Goal: Consume media (video, audio): Watch videos, listen to music or podcasts

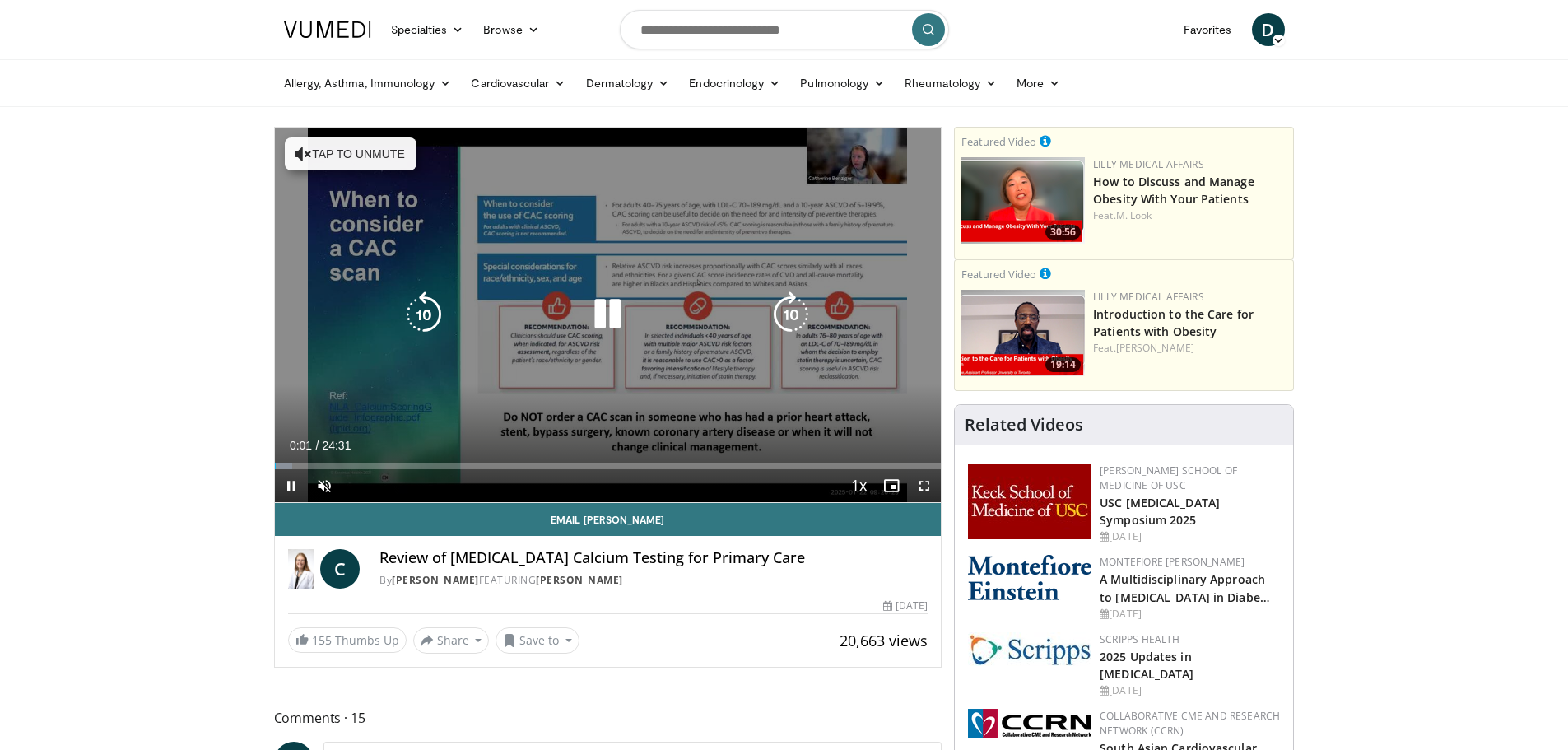
click at [353, 153] on button "Tap to unmute" at bounding box center [351, 154] width 131 height 33
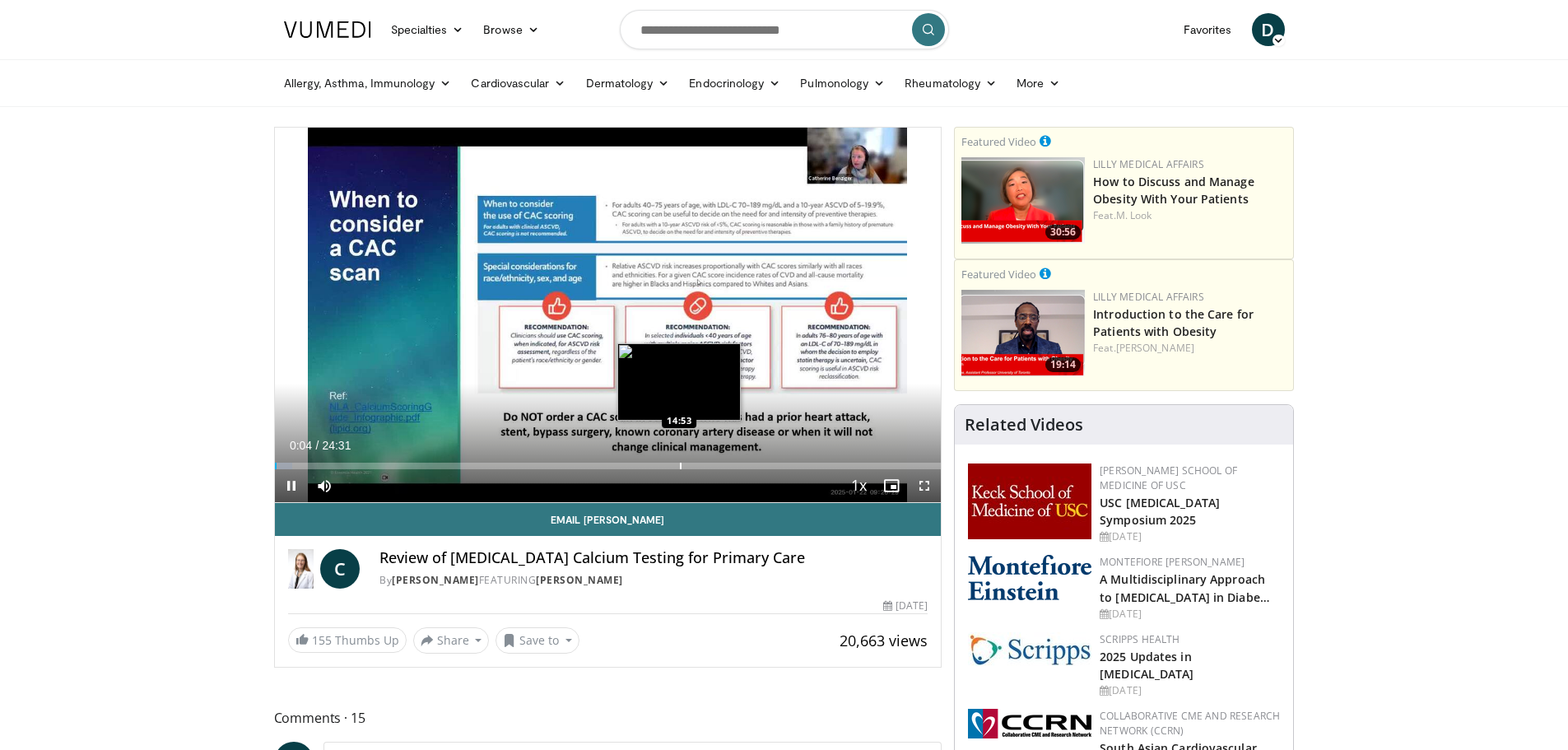
click at [682, 461] on div "Loaded : 2.69% 00:04 14:53" at bounding box center [608, 461] width 667 height 16
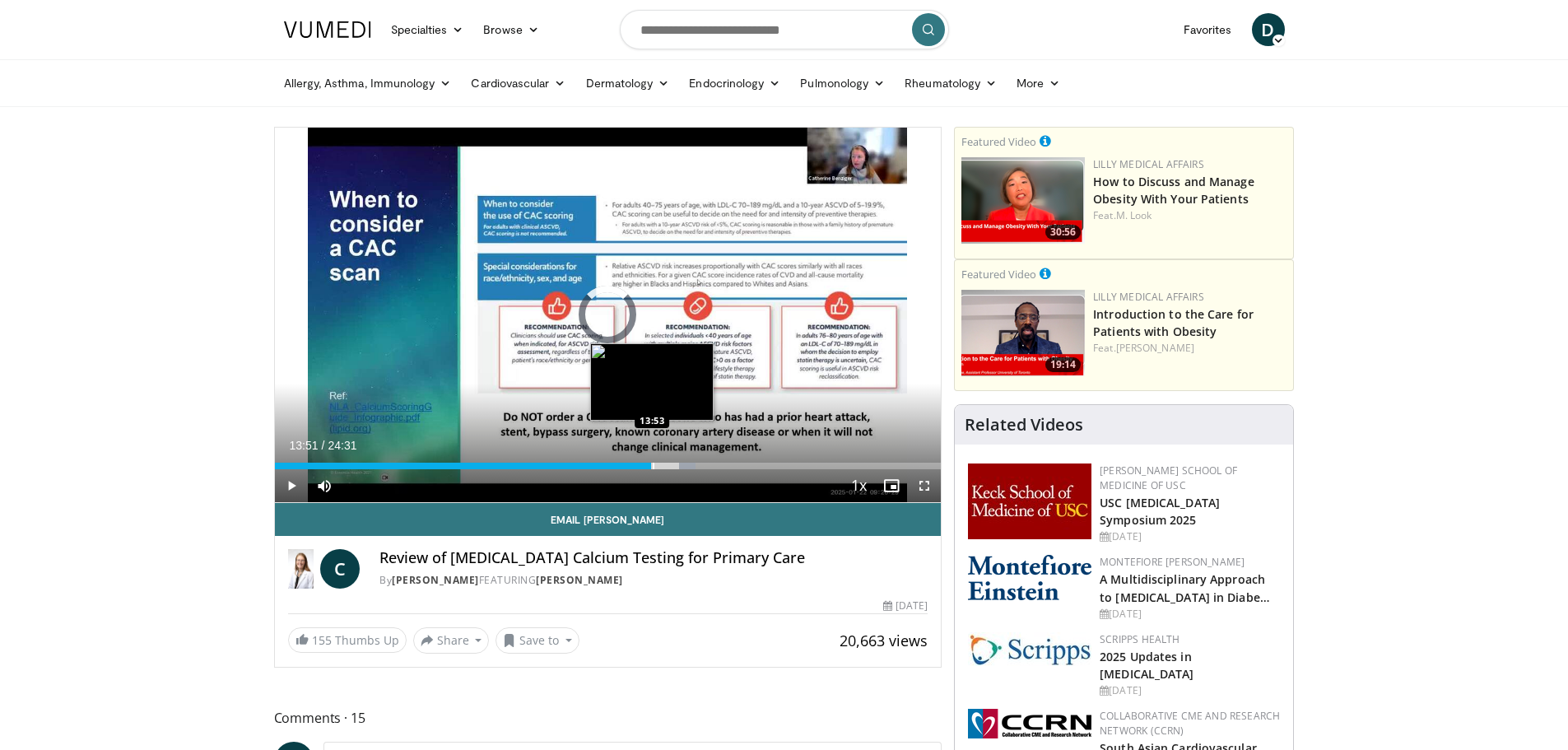
click at [652, 467] on div "Progress Bar" at bounding box center [653, 465] width 2 height 7
click at [630, 467] on div "Progress Bar" at bounding box center [631, 465] width 2 height 7
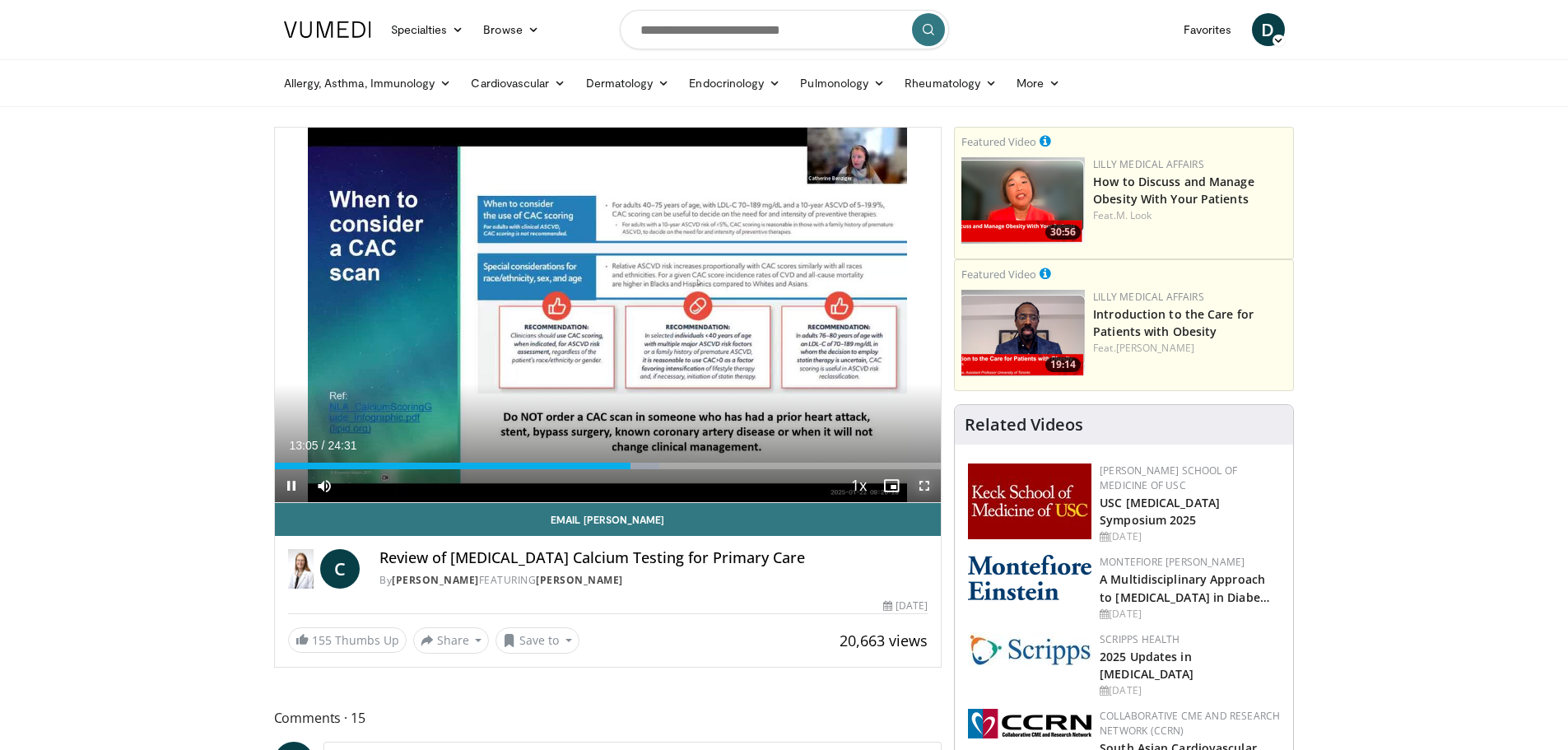
click at [928, 489] on span "Video Player" at bounding box center [925, 486] width 33 height 33
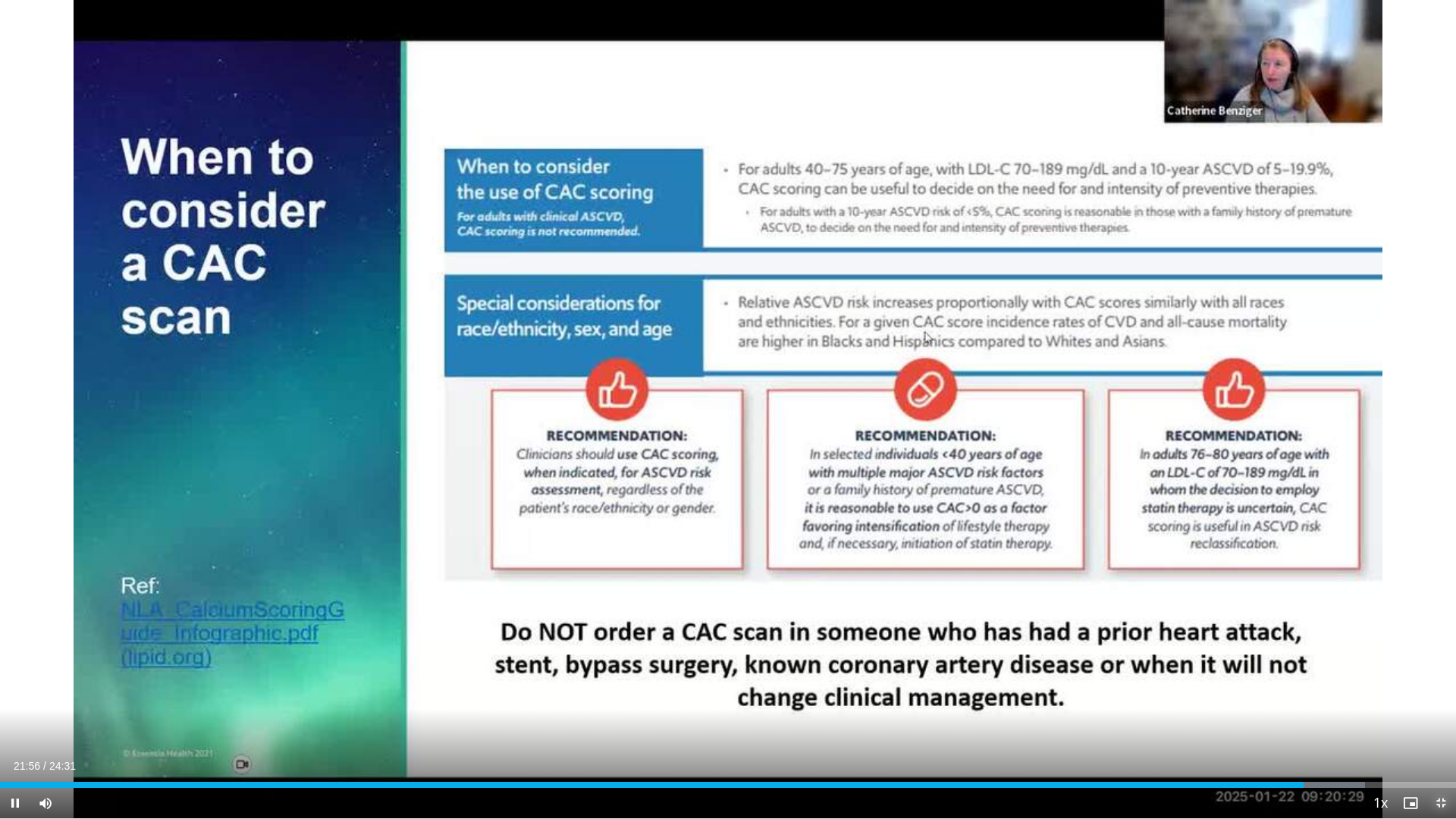
click at [1439, 690] on span "Video Player" at bounding box center [1441, 803] width 31 height 31
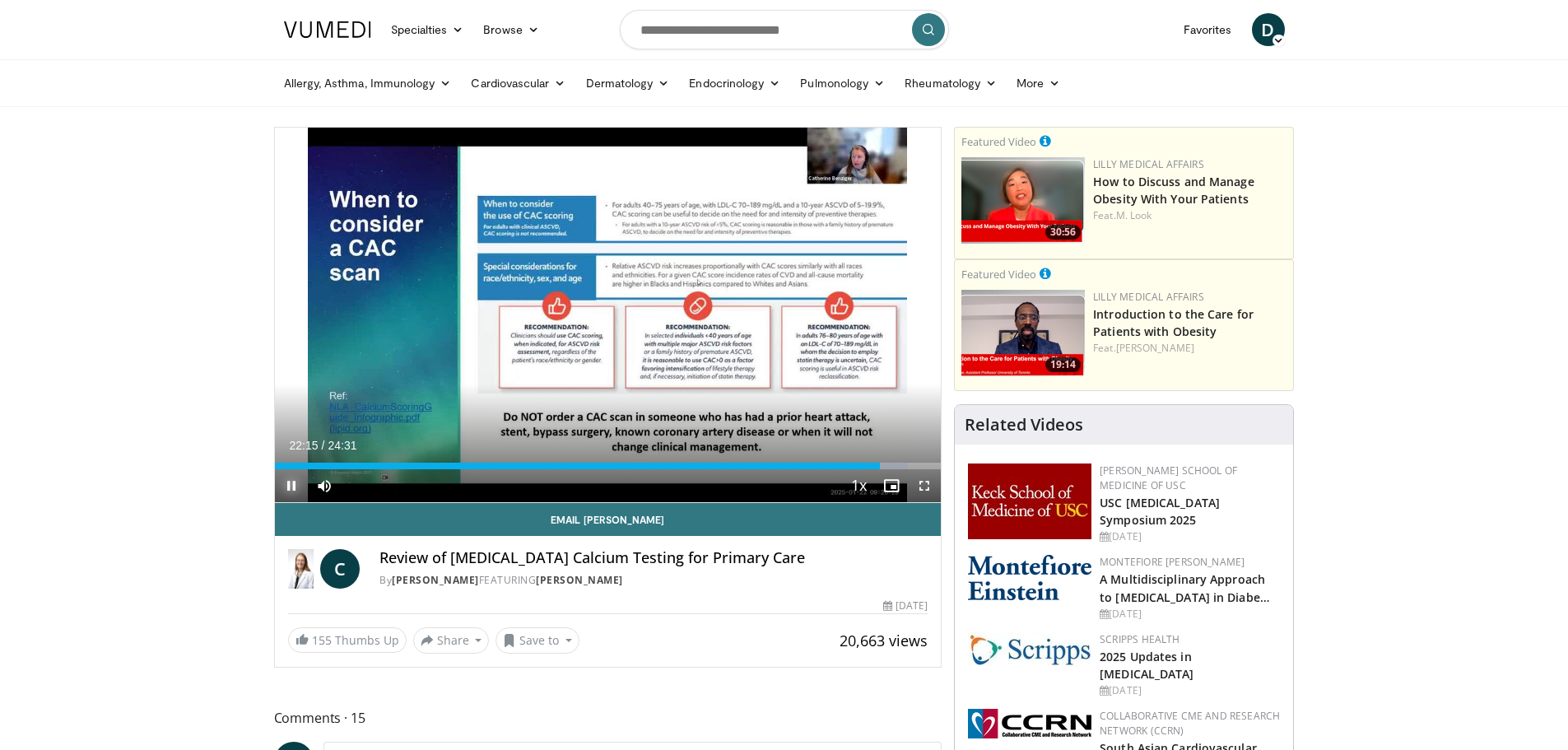
click at [293, 488] on span "Video Player" at bounding box center [292, 486] width 33 height 33
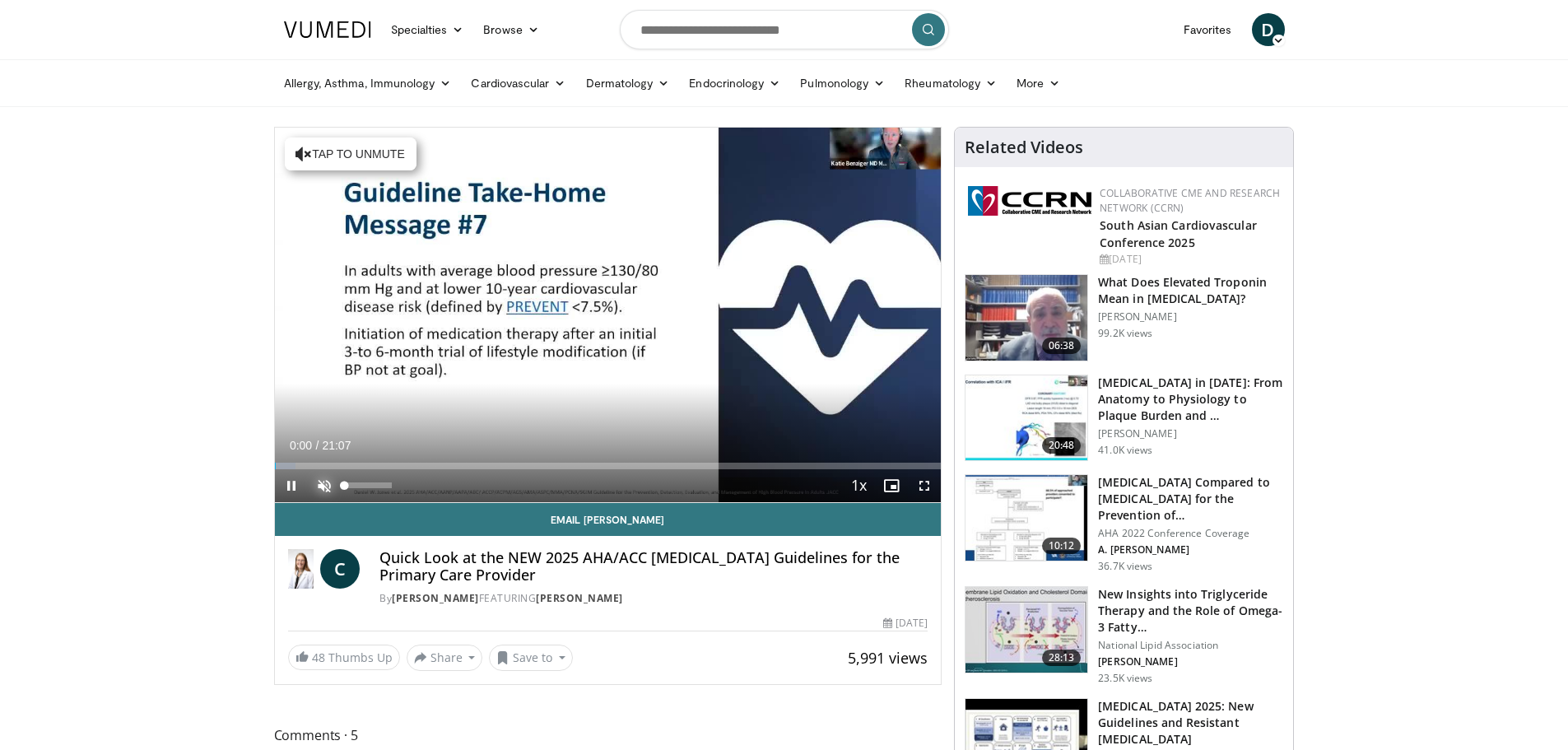
click at [327, 483] on span "Video Player" at bounding box center [324, 486] width 33 height 33
click at [285, 484] on span "Video Player" at bounding box center [292, 486] width 33 height 33
click at [623, 602] on link "[PERSON_NAME]" at bounding box center [579, 597] width 87 height 14
click at [292, 484] on span "Video Player" at bounding box center [292, 486] width 33 height 33
click at [297, 482] on span "Video Player" at bounding box center [292, 486] width 33 height 33
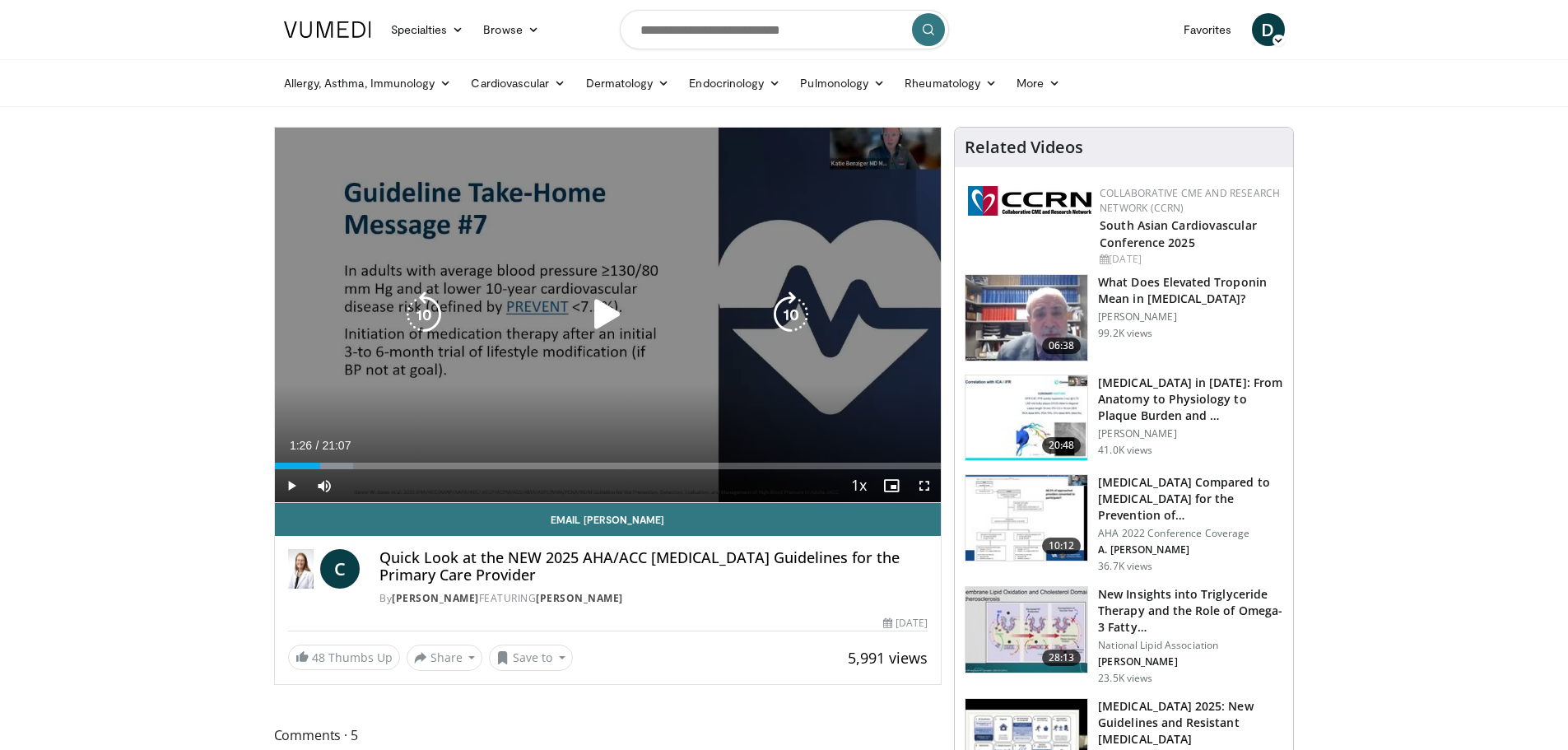
click at [599, 313] on icon "Video Player" at bounding box center [607, 314] width 46 height 46
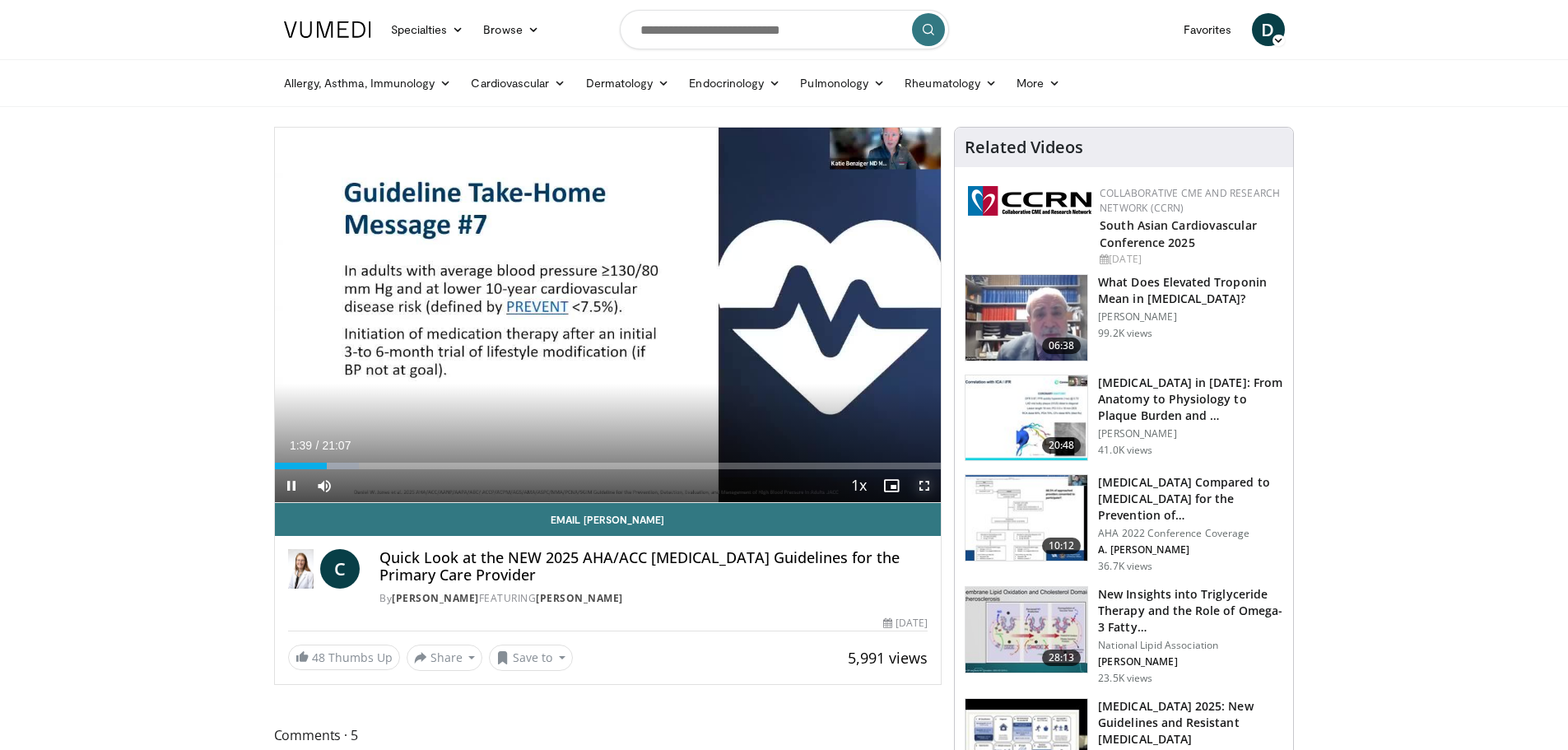
click at [927, 484] on span "Video Player" at bounding box center [925, 486] width 33 height 33
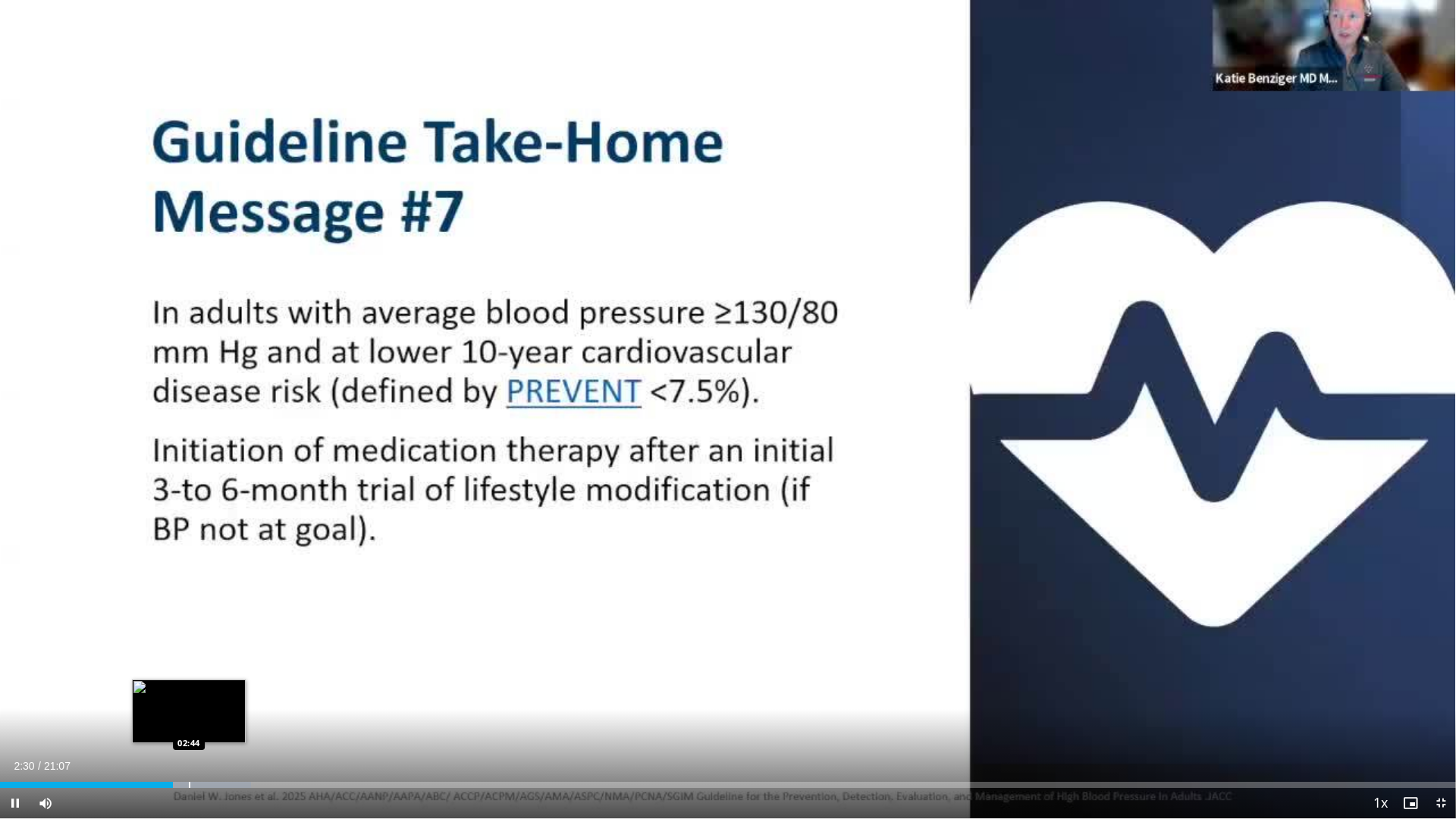
click at [189, 690] on div "Progress Bar" at bounding box center [189, 784] width 2 height 6
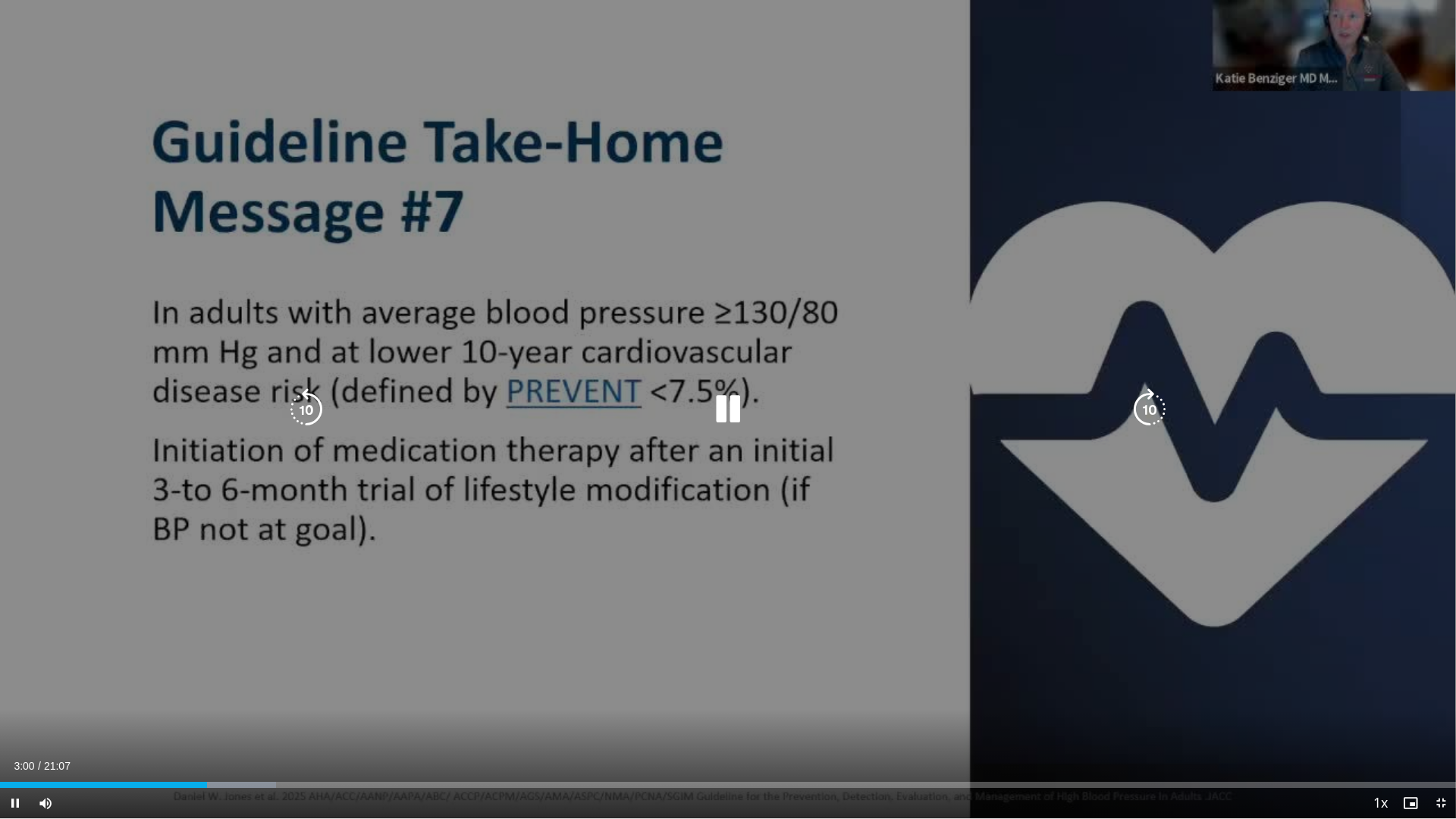
click at [729, 410] on icon "Video Player" at bounding box center [727, 409] width 42 height 42
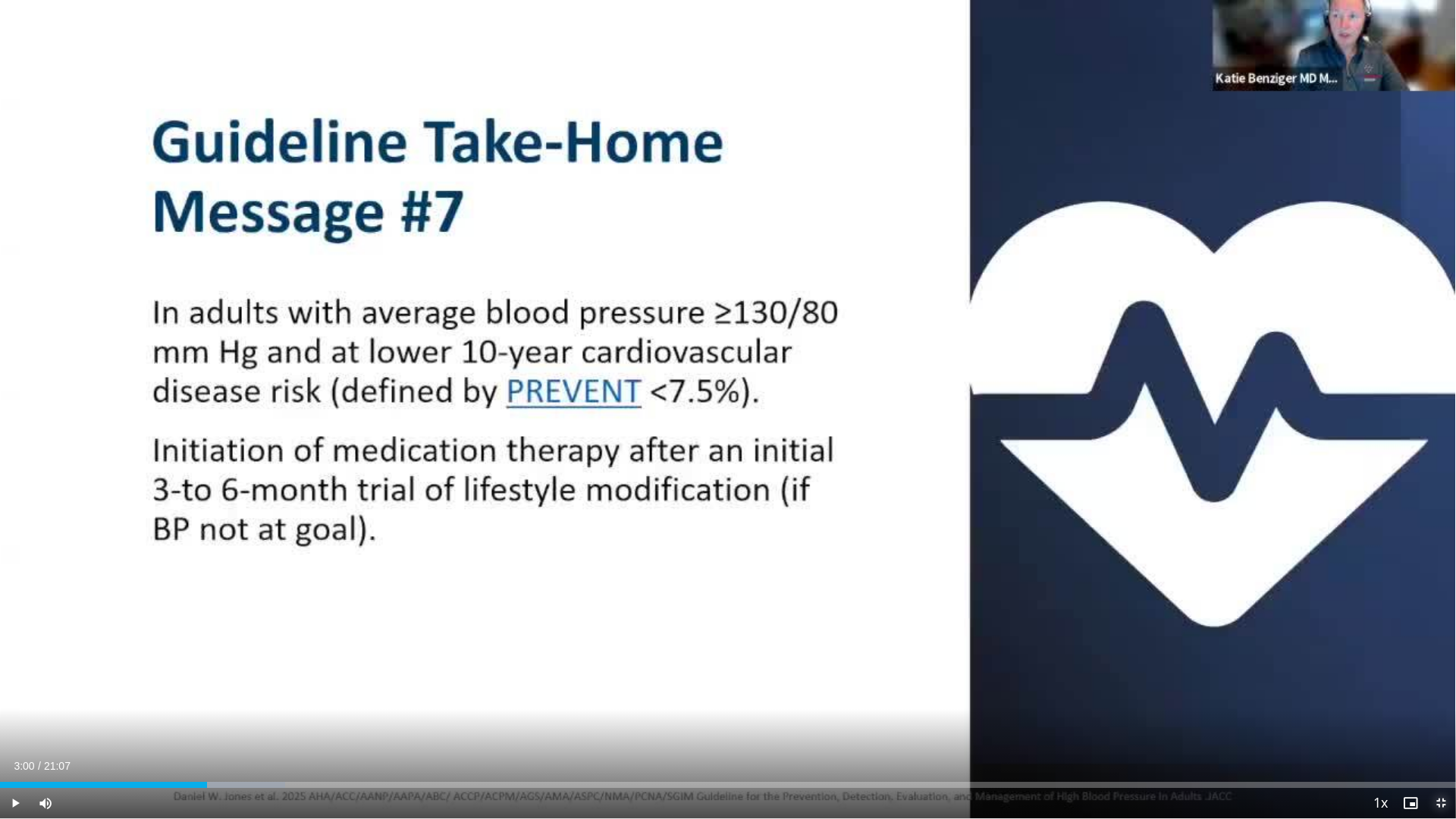
click at [1438, 690] on span "Video Player" at bounding box center [1441, 803] width 31 height 31
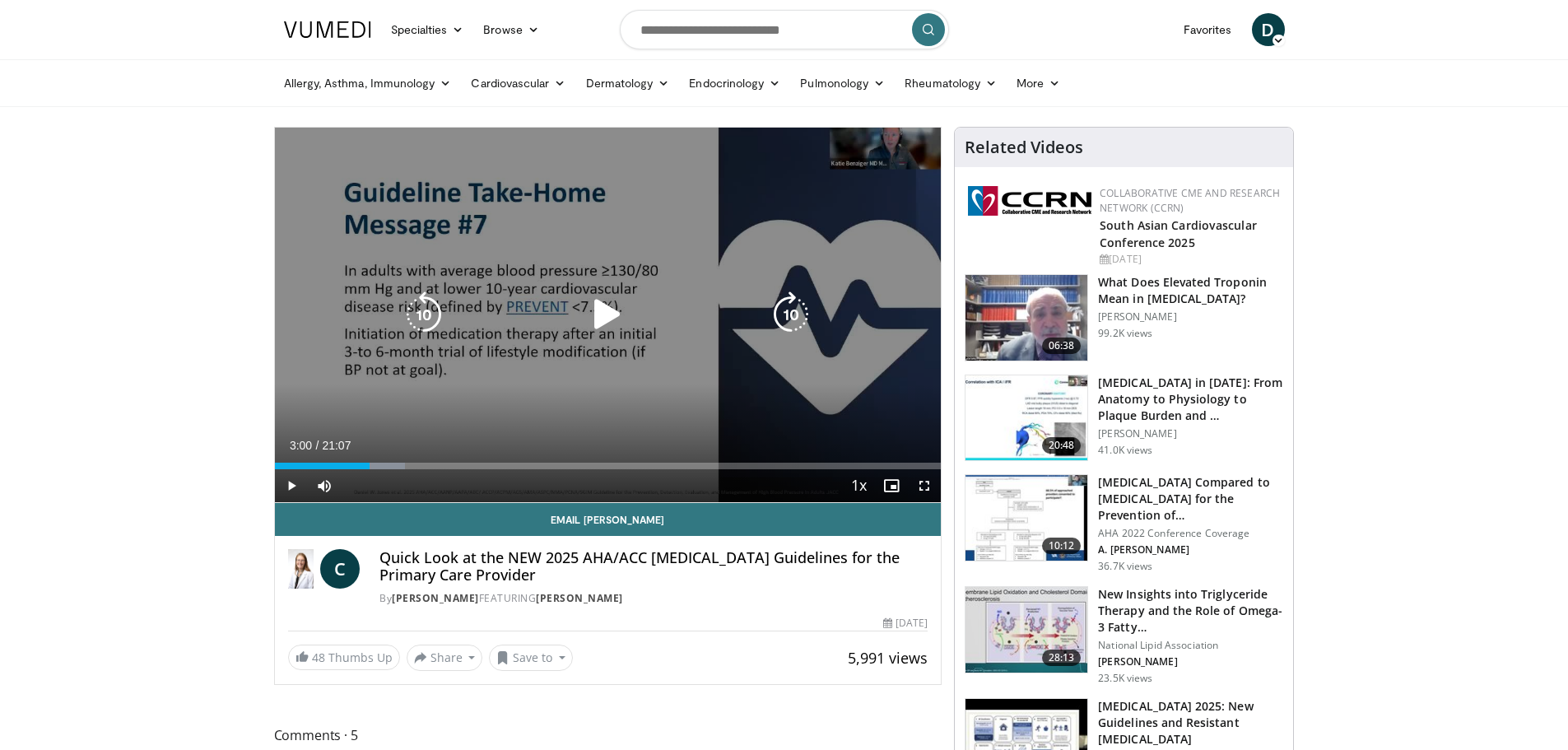
click at [614, 322] on icon "Video Player" at bounding box center [607, 314] width 46 height 46
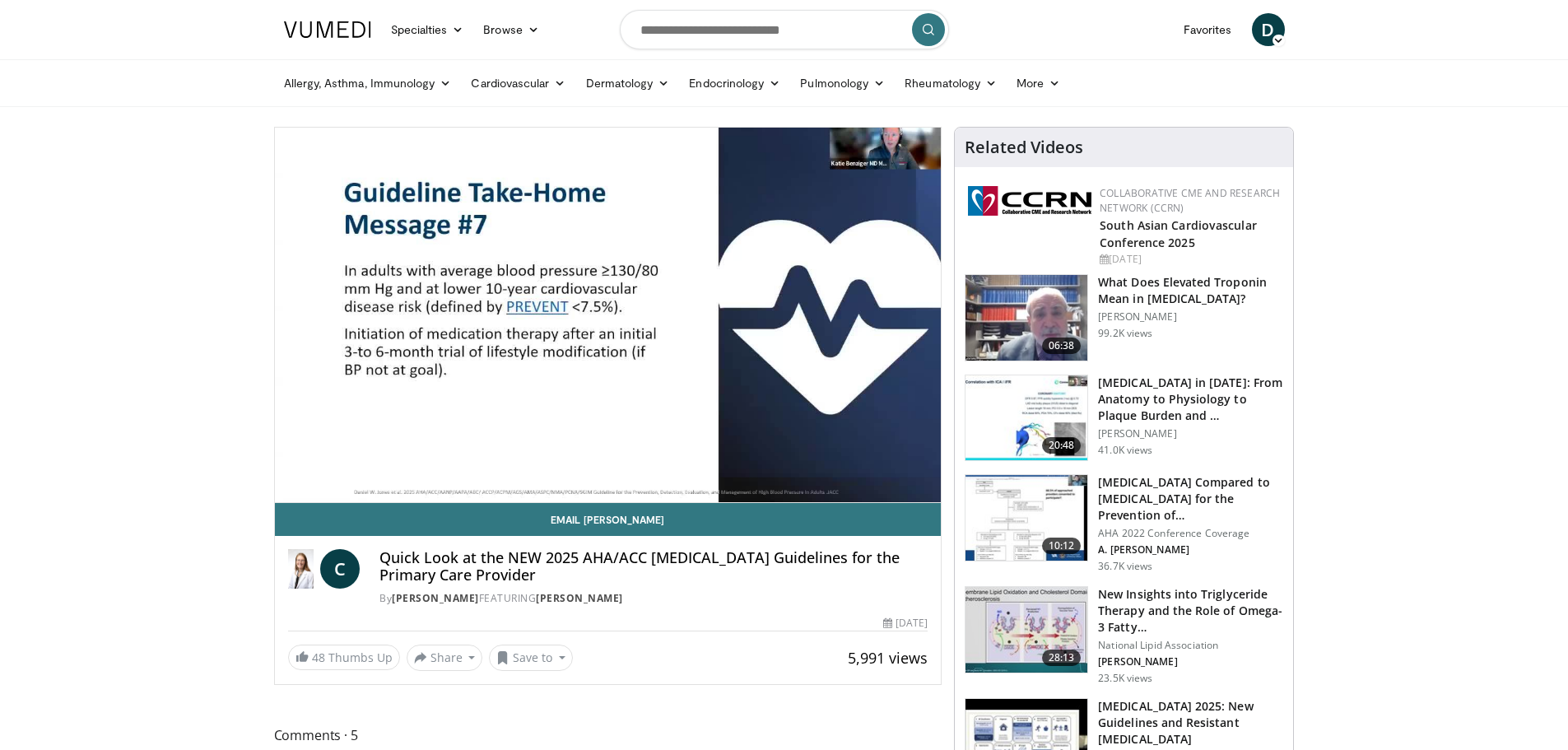
click at [466, 467] on div "10 seconds Tap to unmute" at bounding box center [608, 314] width 667 height 374
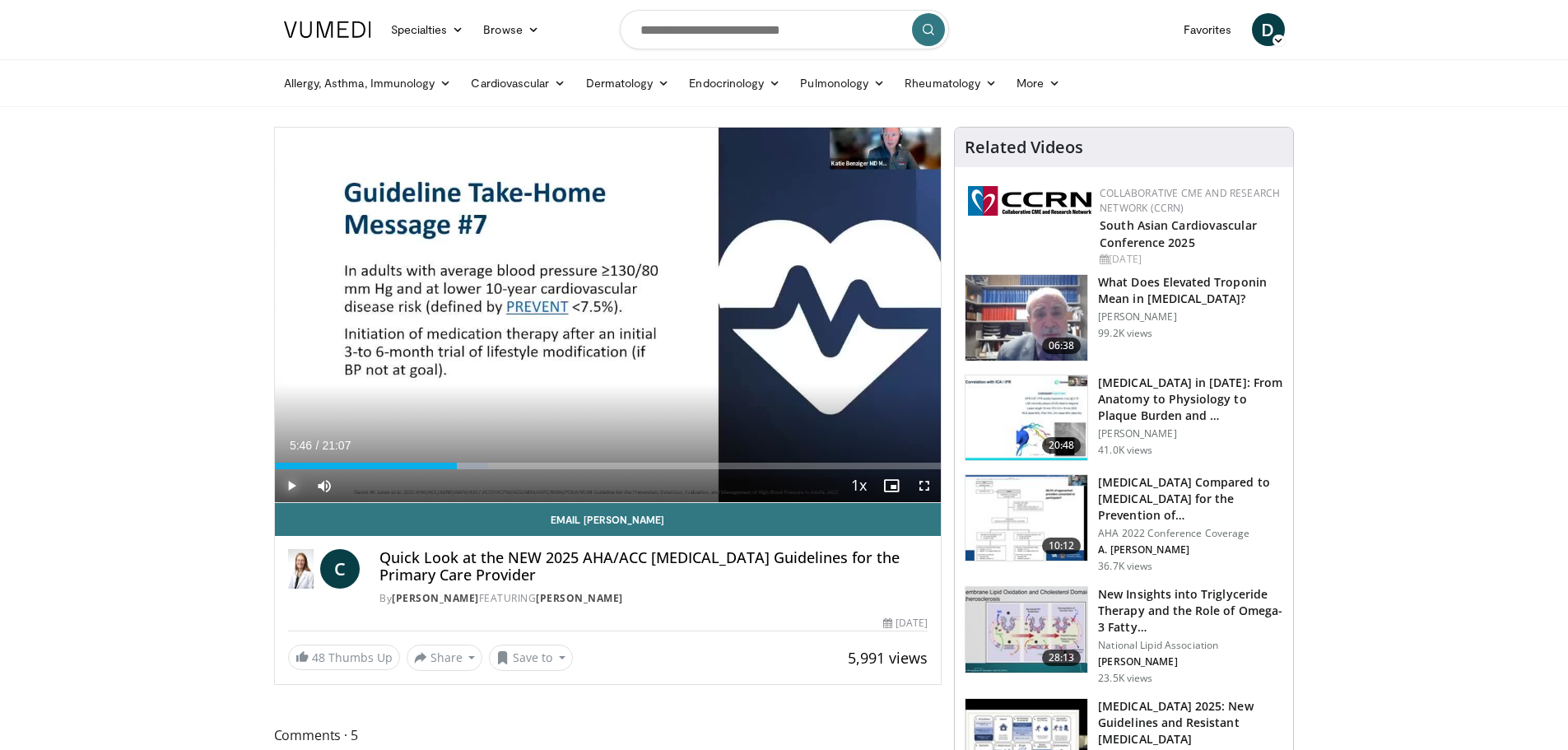
click at [284, 486] on span "Video Player" at bounding box center [292, 486] width 33 height 33
click at [464, 467] on div "Progress Bar" at bounding box center [465, 465] width 2 height 7
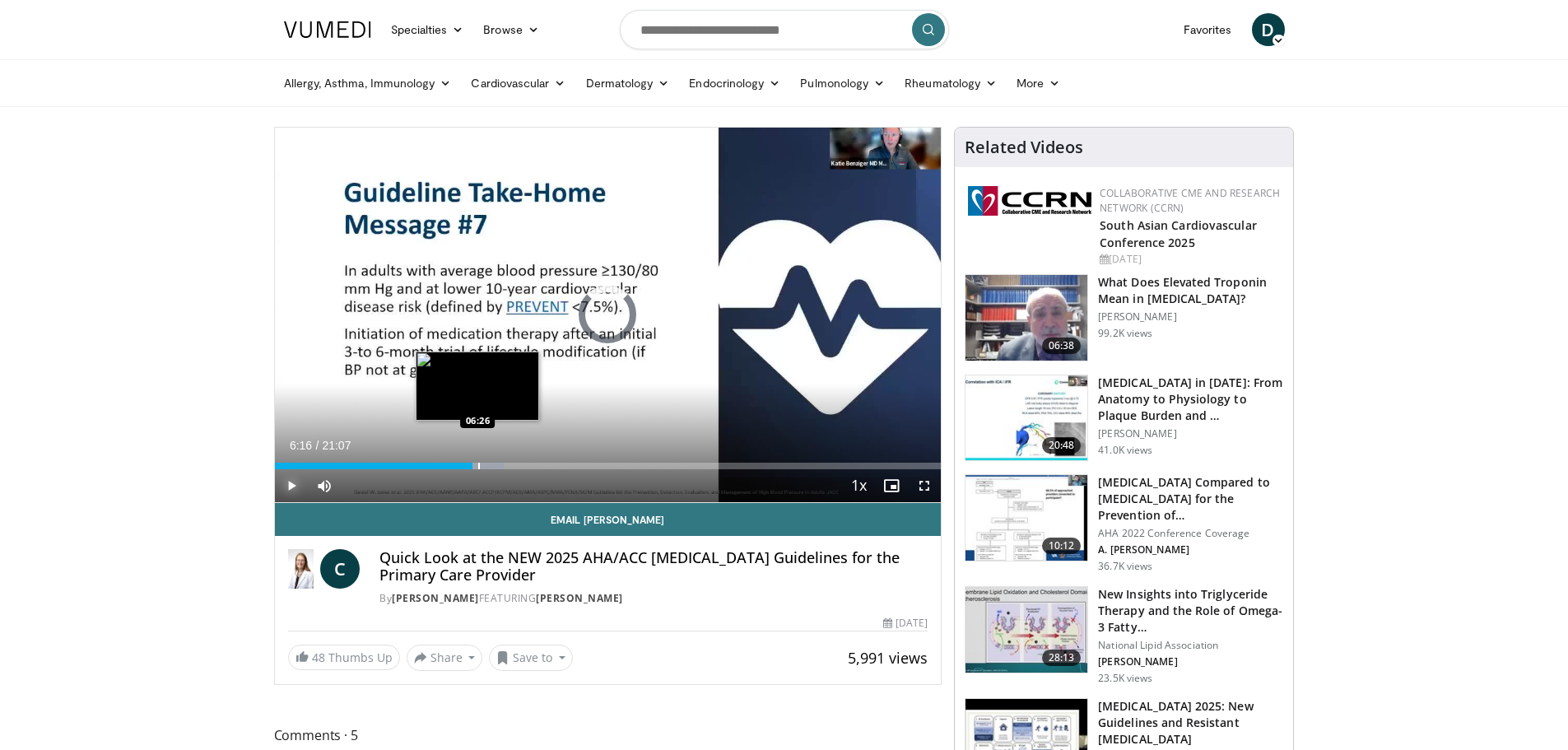
click at [478, 467] on div "Progress Bar" at bounding box center [479, 465] width 2 height 7
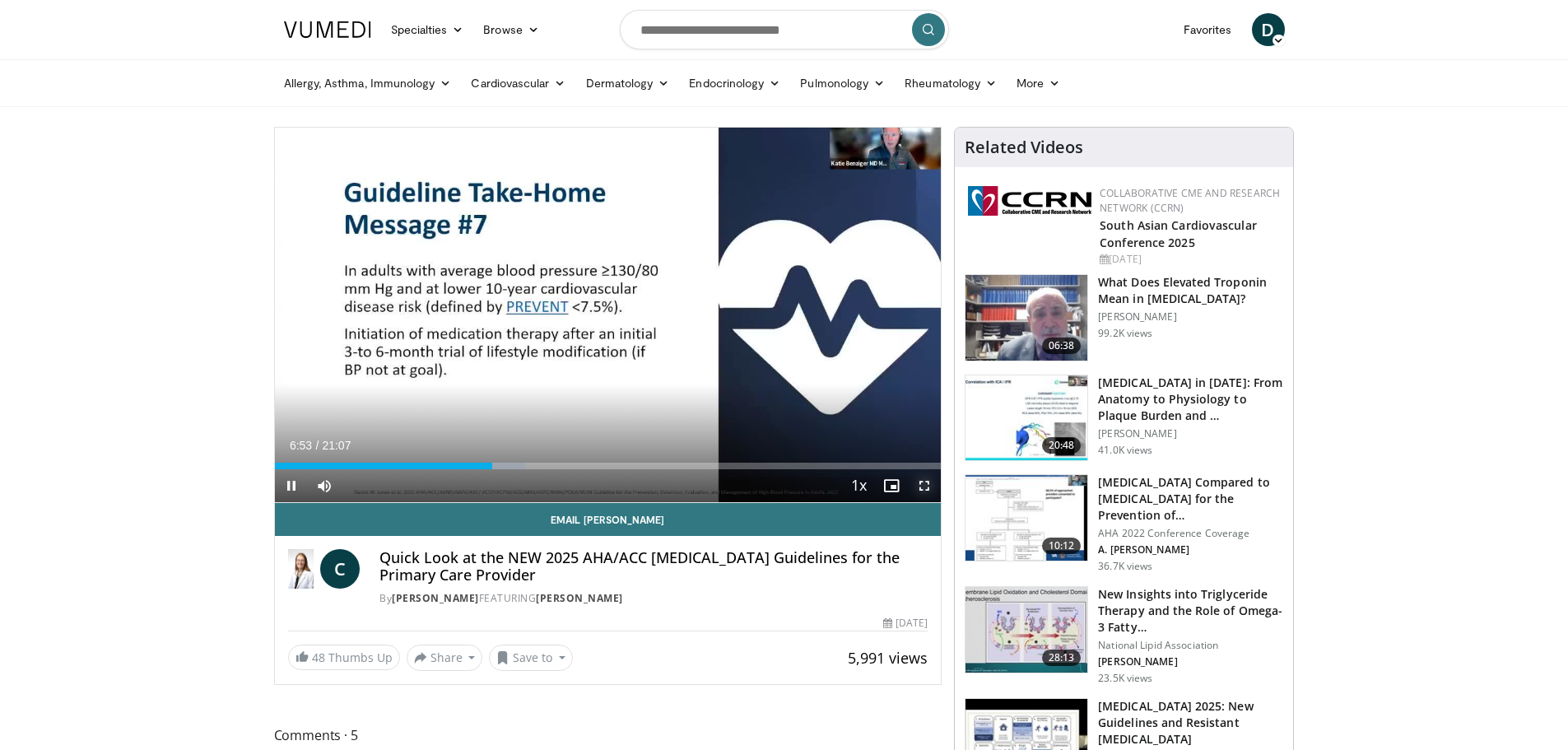
click at [926, 483] on span "Video Player" at bounding box center [925, 486] width 33 height 33
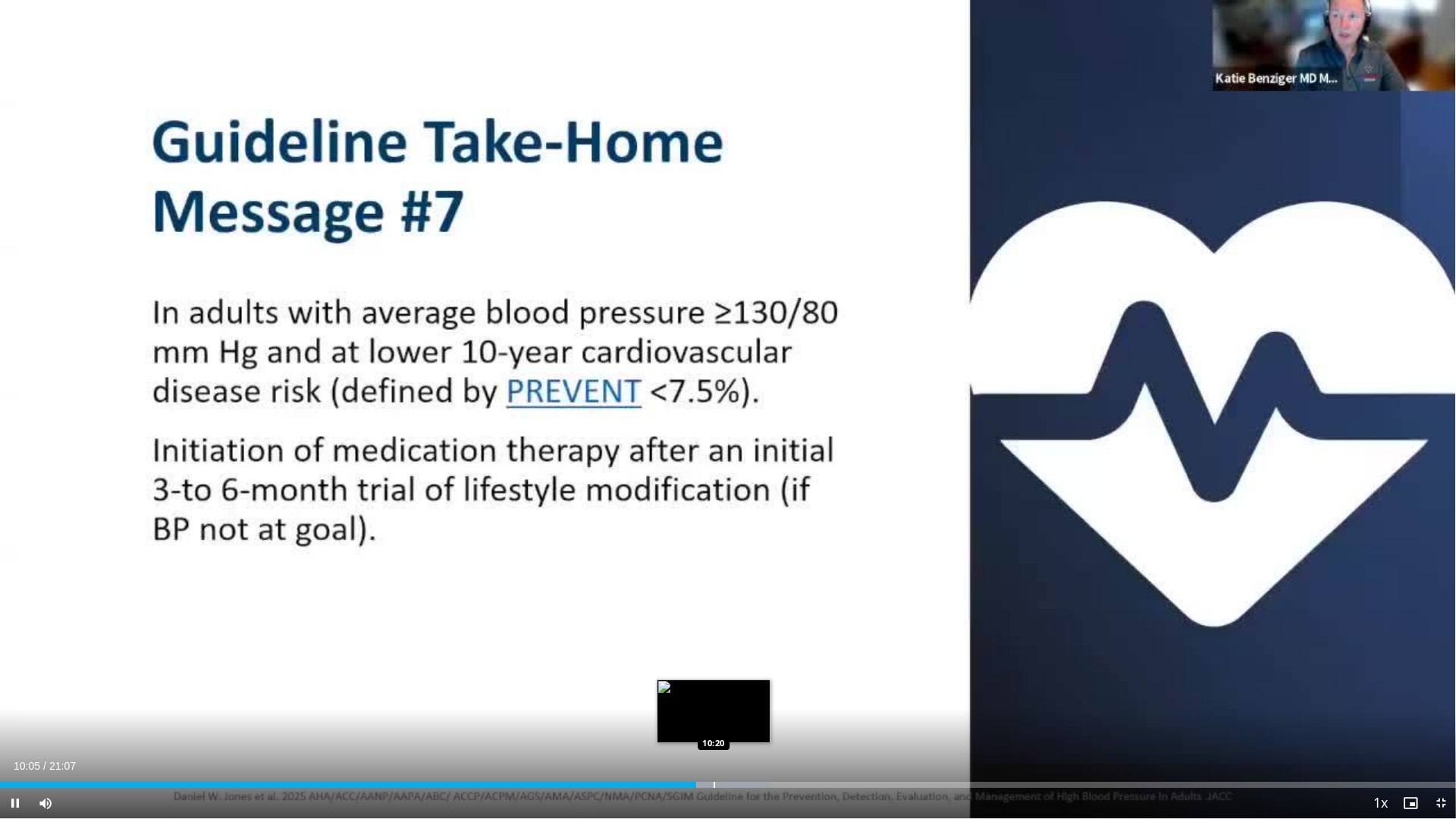
click at [714, 690] on div "Progress Bar" at bounding box center [714, 784] width 2 height 6
click at [735, 690] on div "Progress Bar" at bounding box center [736, 784] width 2 height 6
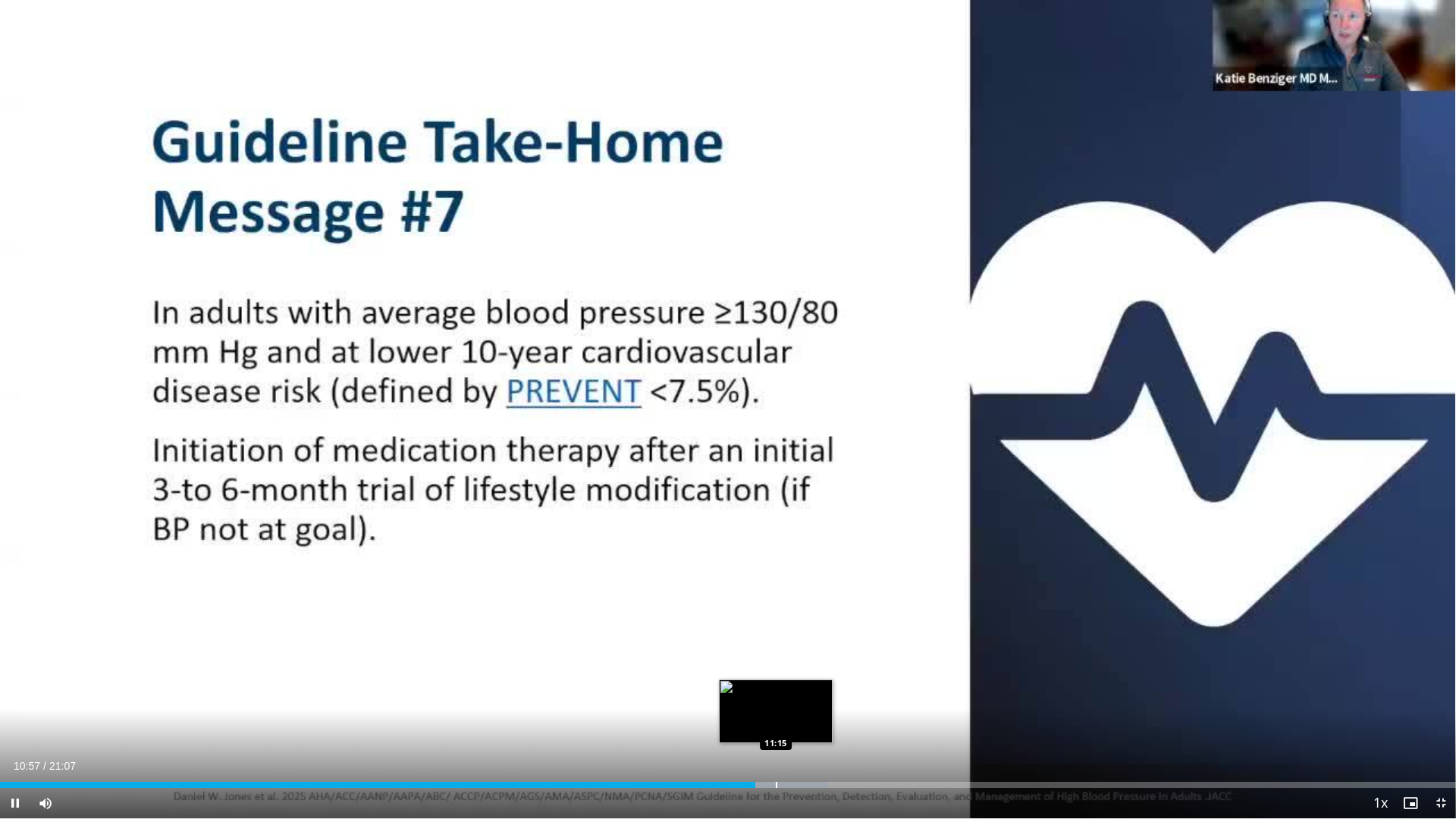
click at [776, 690] on div "Progress Bar" at bounding box center [777, 784] width 2 height 6
click at [800, 690] on div "Progress Bar" at bounding box center [801, 784] width 2 height 6
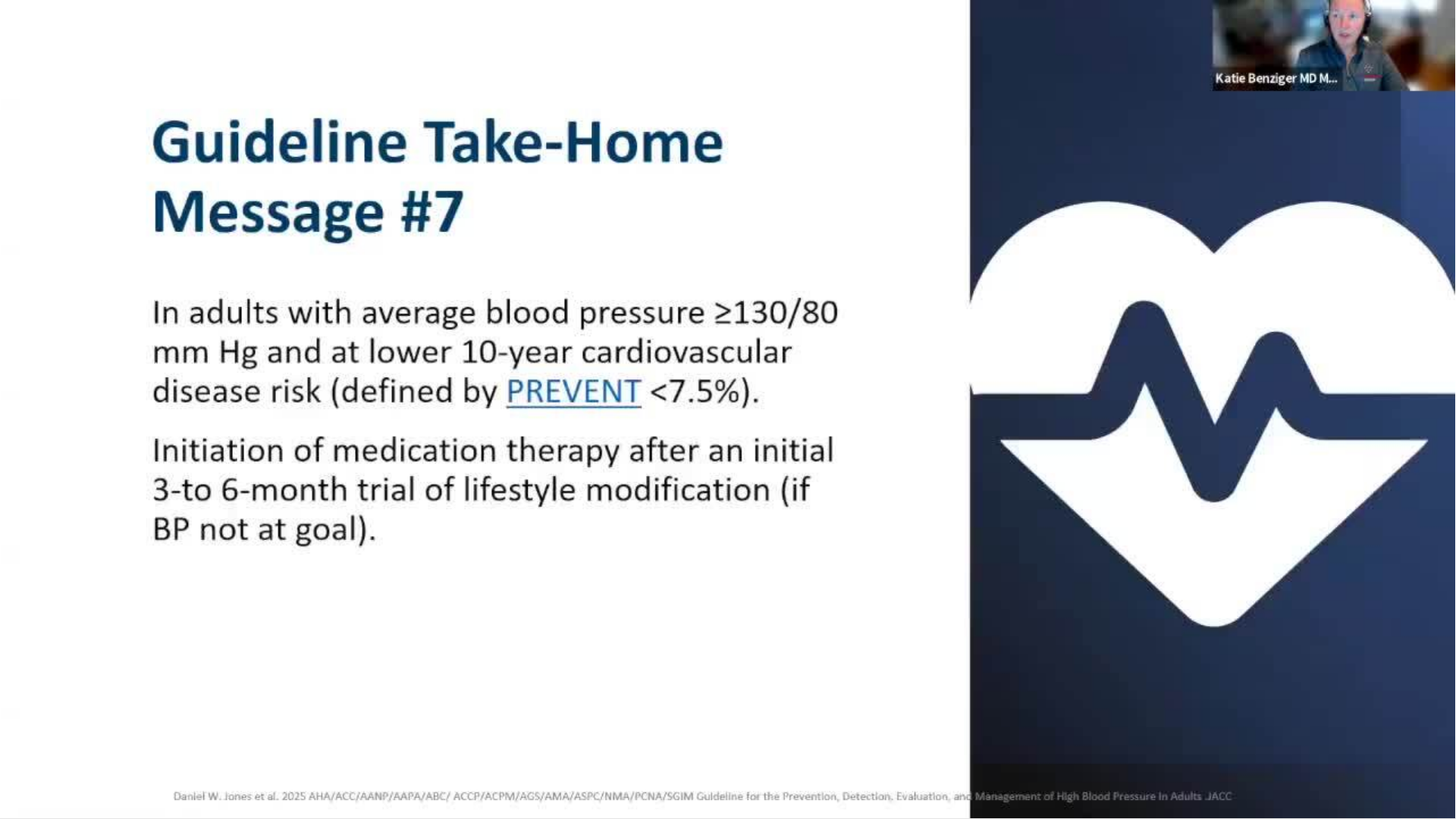
click at [820, 690] on div "10 seconds Tap to unmute" at bounding box center [728, 409] width 1456 height 818
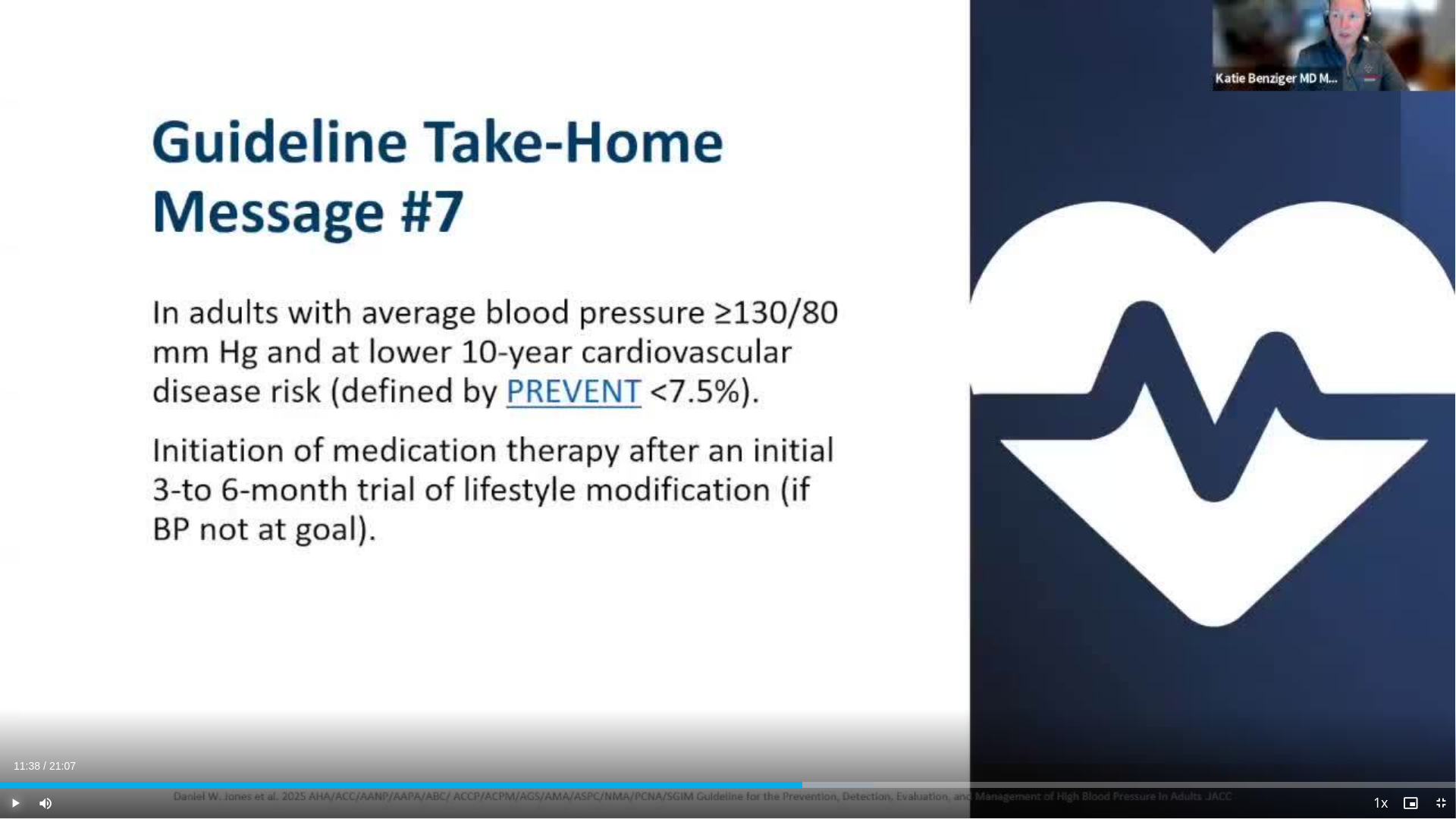
click at [15, 690] on span "Video Player" at bounding box center [15, 803] width 31 height 31
click at [825, 690] on div "Progress Bar" at bounding box center [825, 784] width 2 height 6
click at [846, 690] on div "Progress Bar" at bounding box center [846, 784] width 2 height 6
click at [875, 690] on div "Progress Bar" at bounding box center [876, 784] width 2 height 6
click at [896, 690] on div "Progress Bar" at bounding box center [897, 784] width 2 height 6
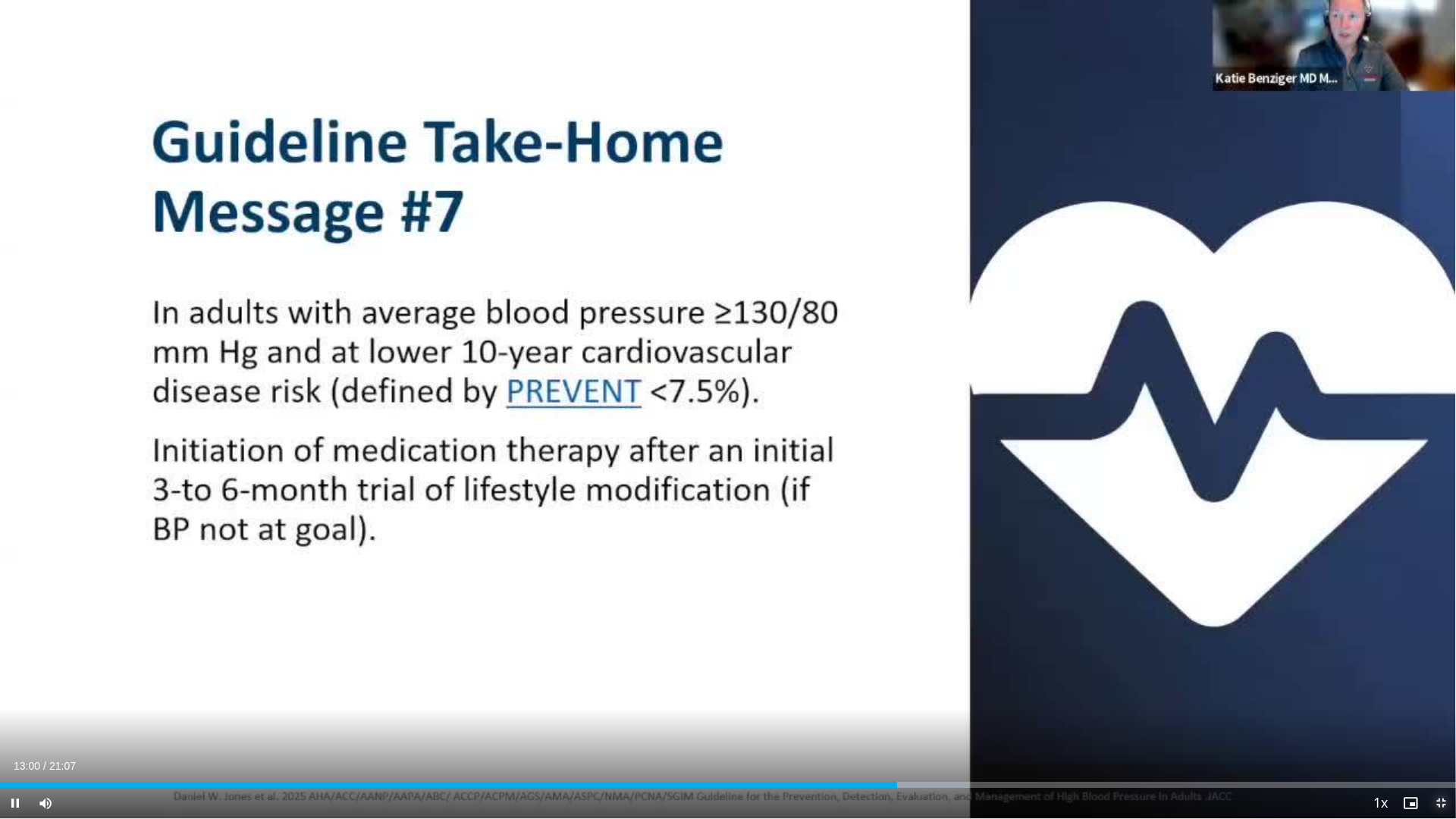
click at [1443, 690] on span "Video Player" at bounding box center [1441, 803] width 31 height 31
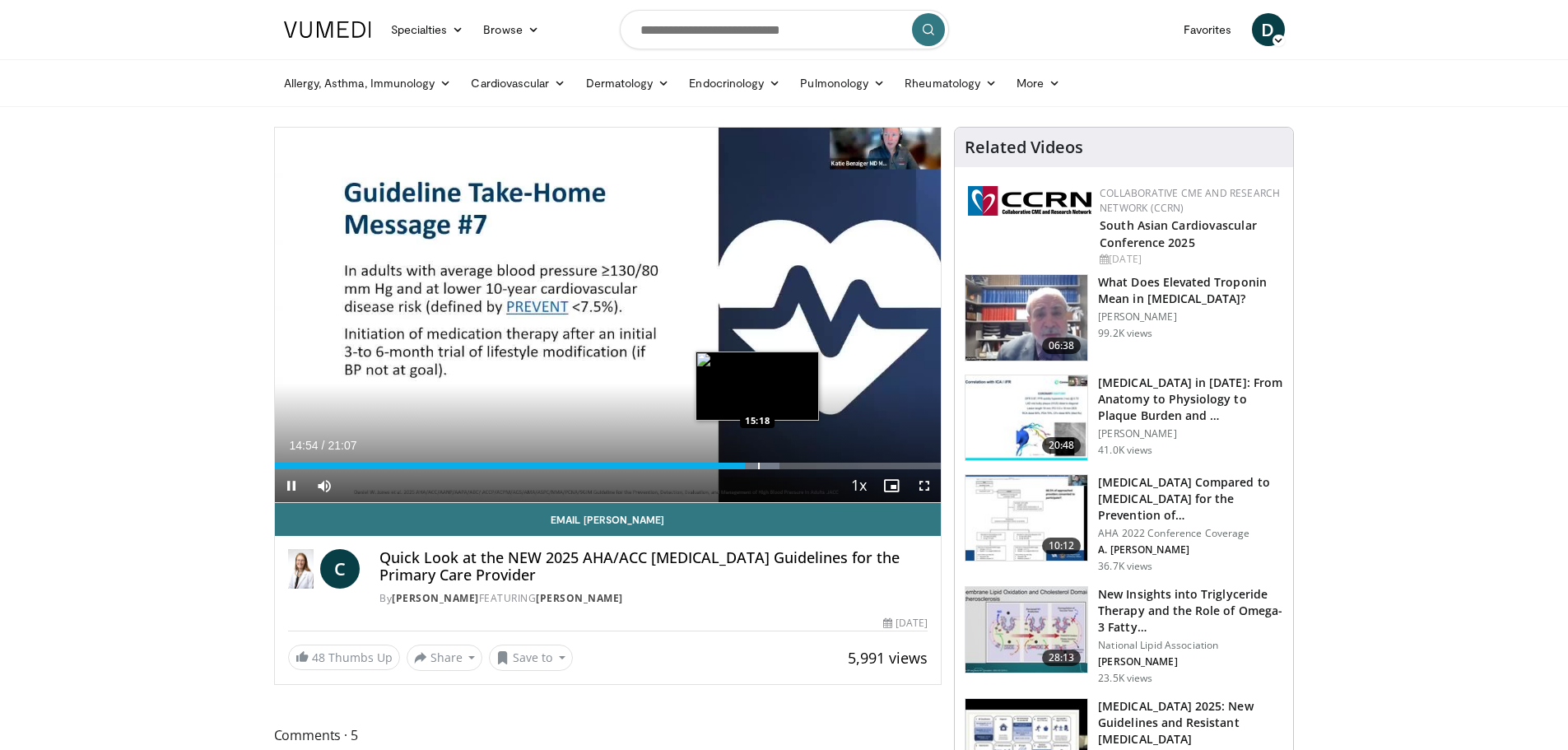
click at [758, 463] on div "Progress Bar" at bounding box center [759, 465] width 2 height 7
click at [777, 467] on div "Progress Bar" at bounding box center [778, 465] width 2 height 7
click at [790, 466] on div "Progress Bar" at bounding box center [791, 465] width 2 height 7
click at [807, 467] on div "Progress Bar" at bounding box center [808, 465] width 2 height 7
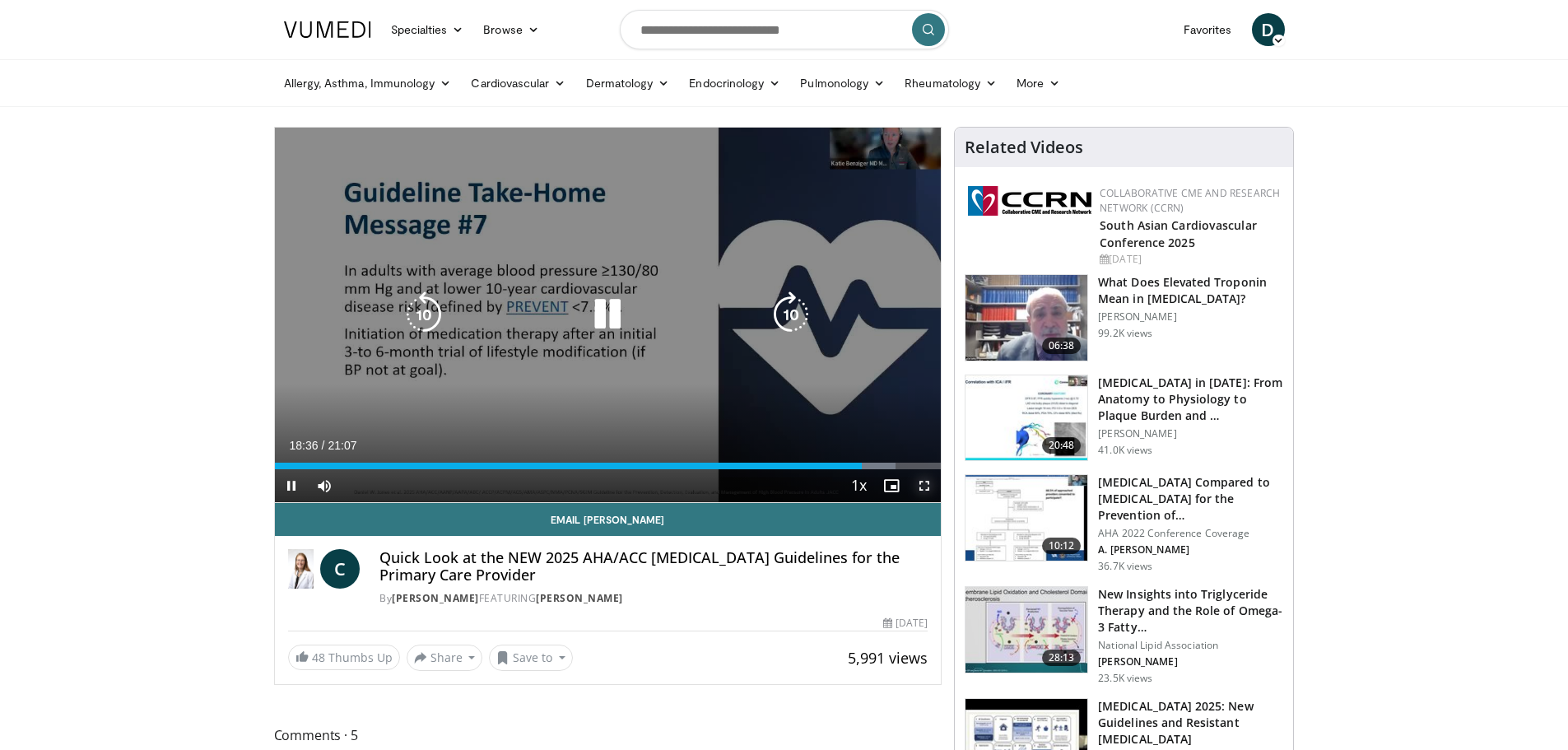
click at [926, 484] on span "Video Player" at bounding box center [925, 486] width 33 height 33
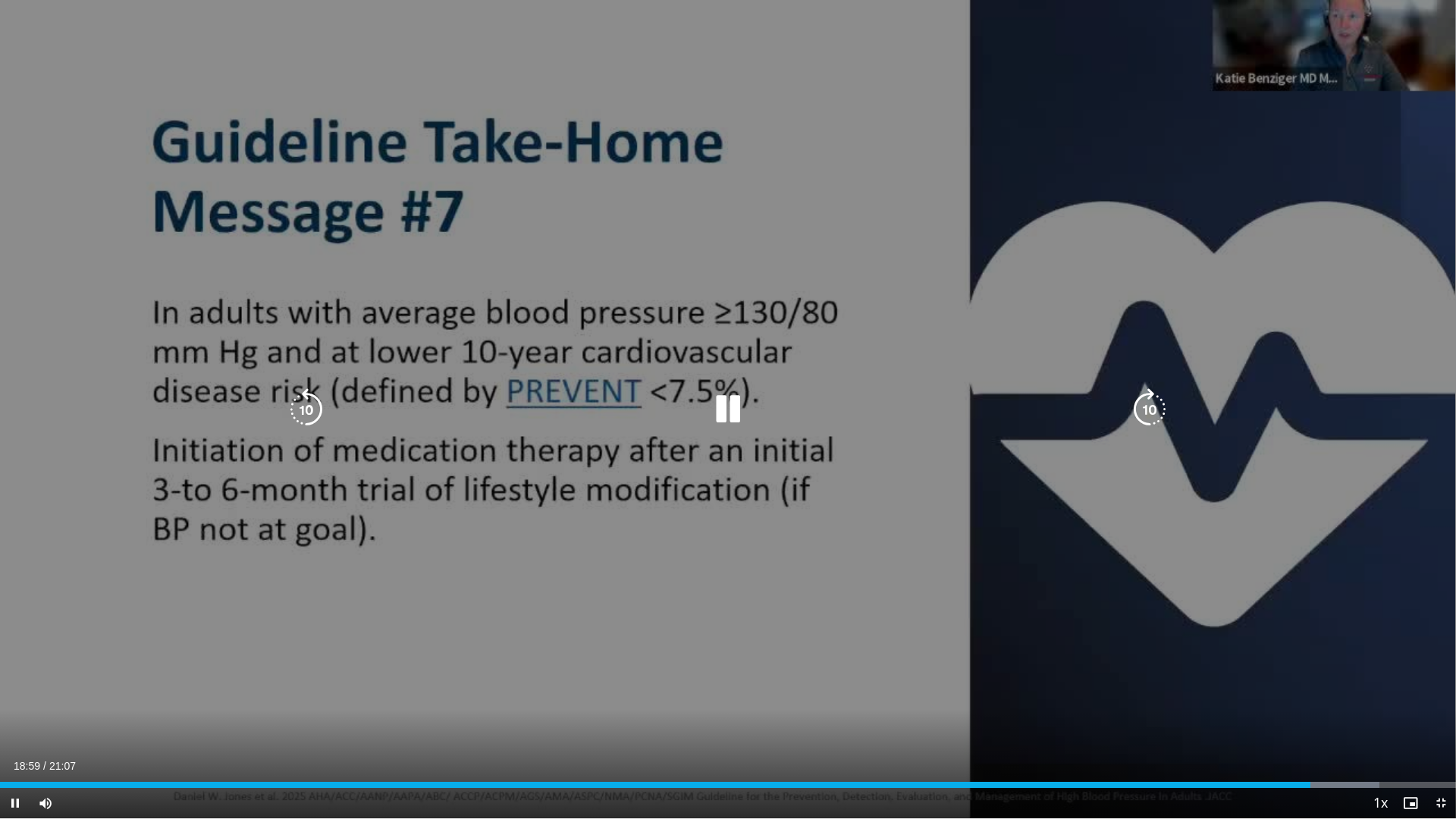
click at [724, 416] on icon "Video Player" at bounding box center [727, 409] width 42 height 42
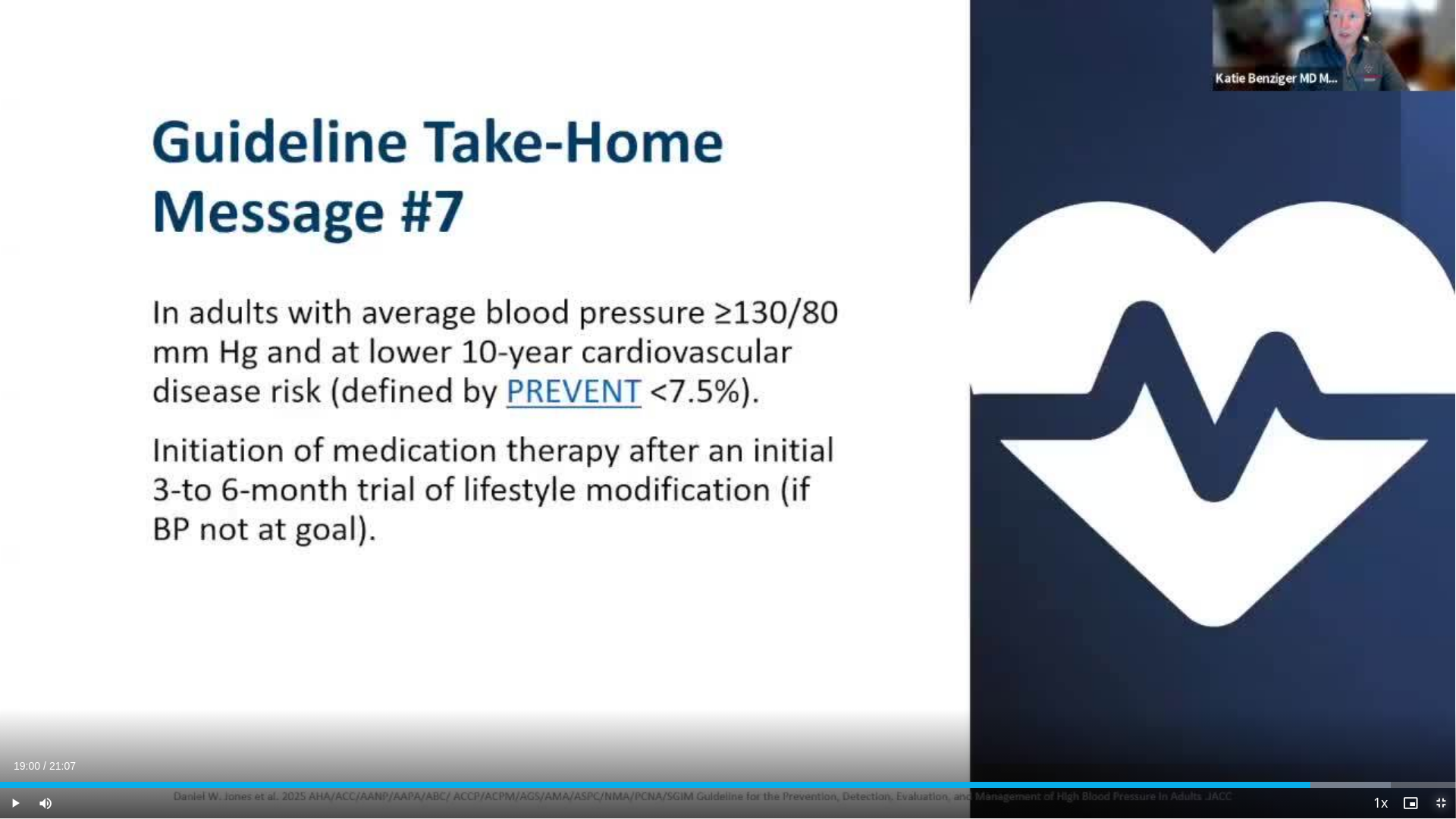
click at [1442, 690] on span "Video Player" at bounding box center [1441, 803] width 31 height 31
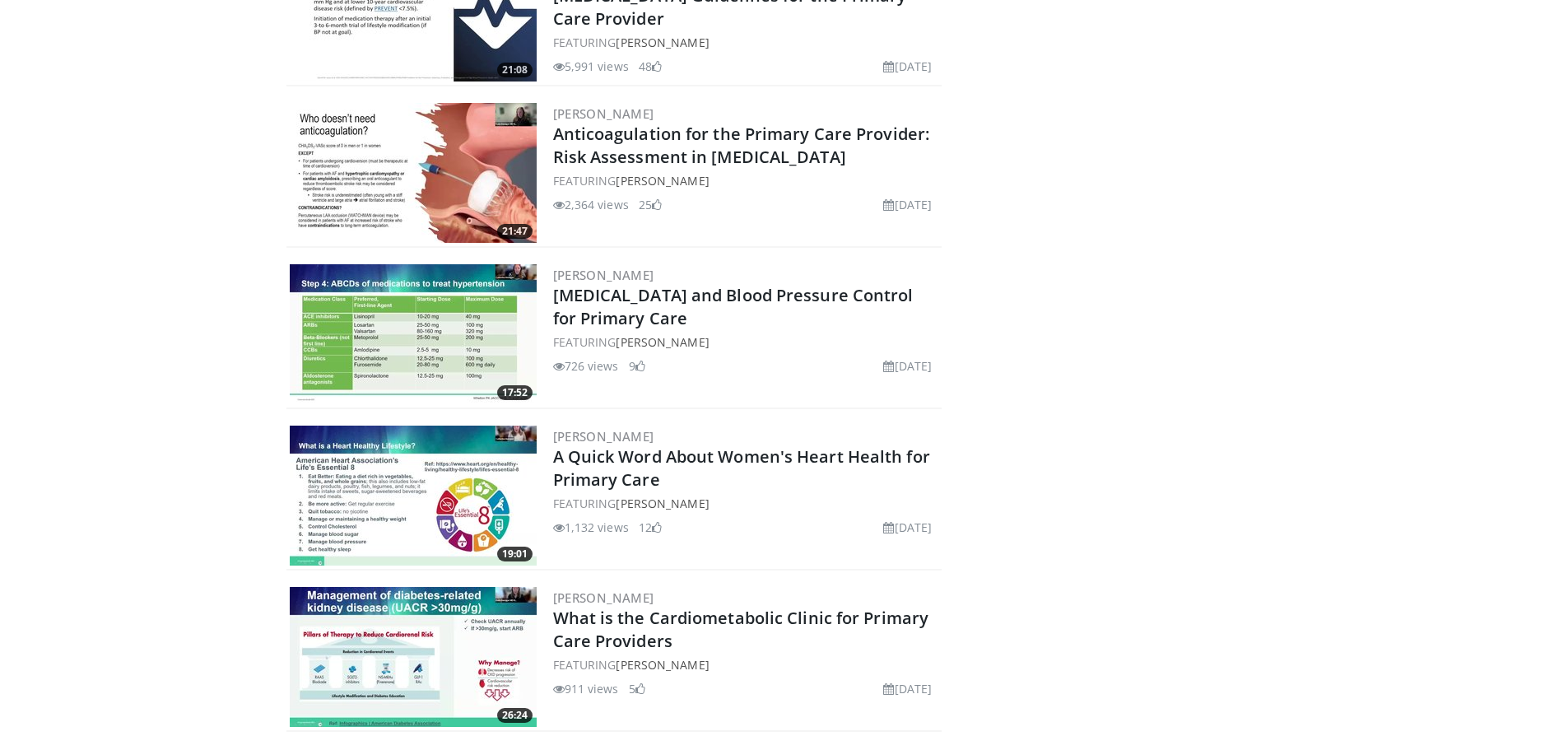
scroll to position [597, 0]
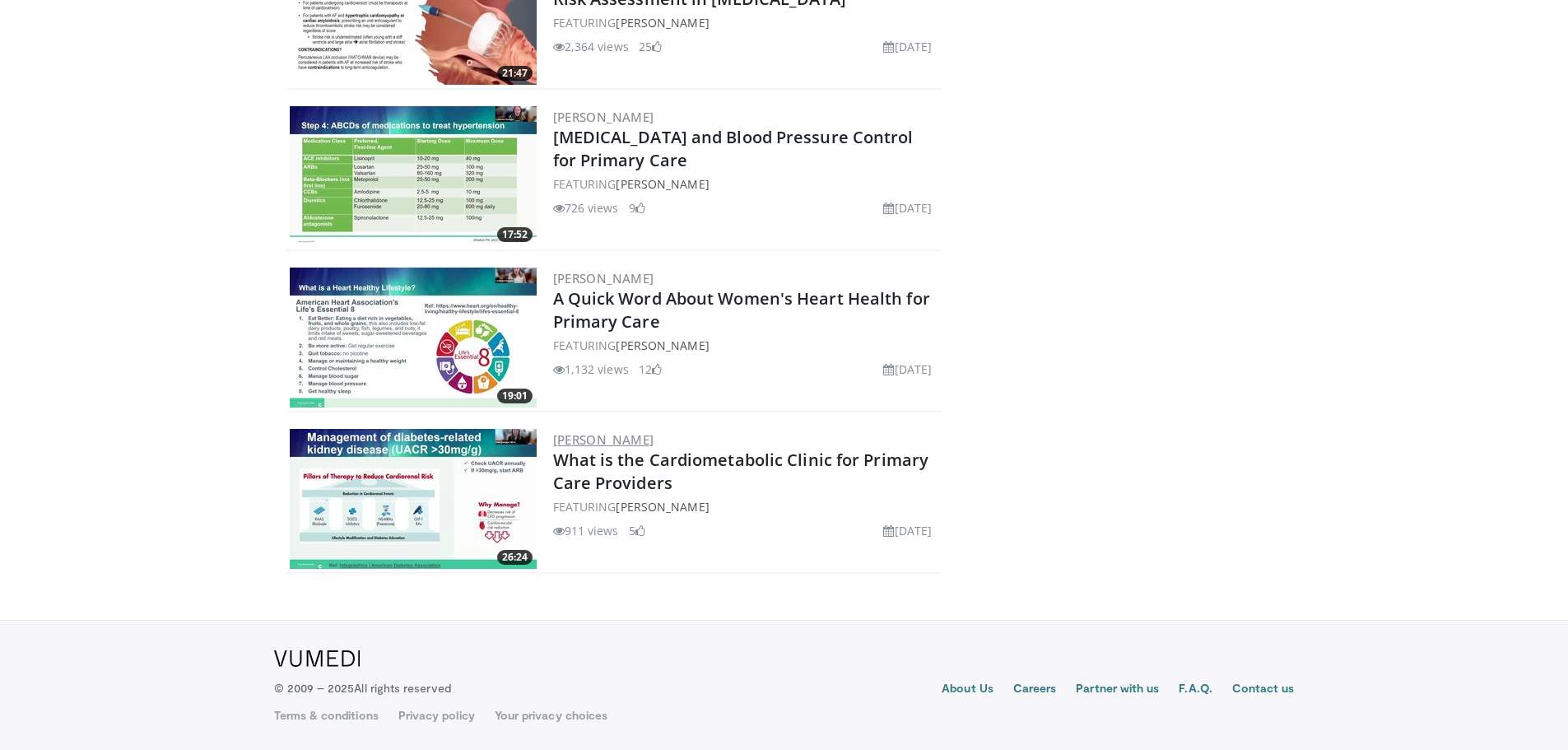
click at [610, 441] on link "[PERSON_NAME]" at bounding box center [603, 439] width 101 height 17
